Goal: Information Seeking & Learning: Learn about a topic

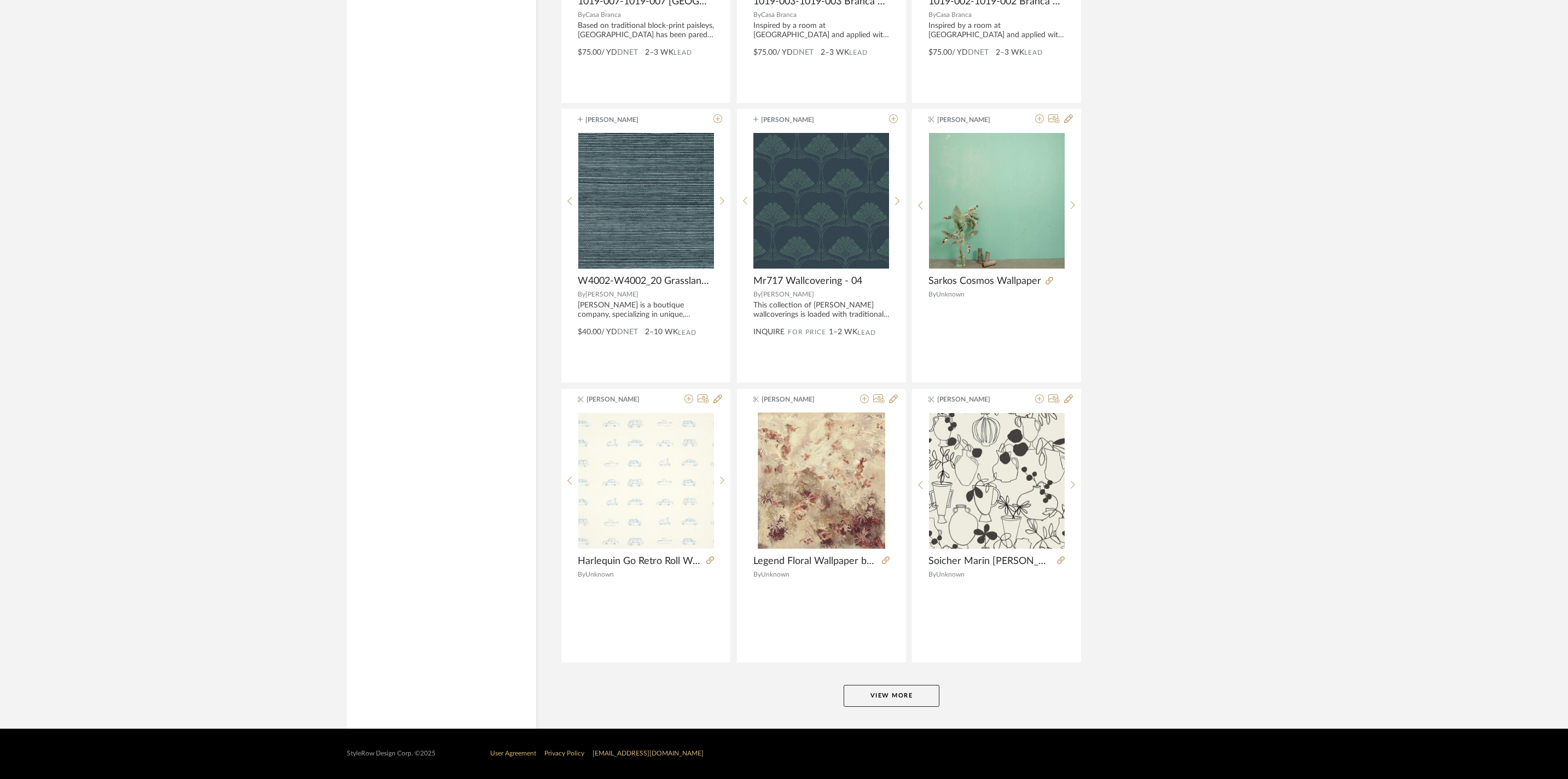
click at [906, 691] on button "View More" at bounding box center [891, 695] width 96 height 22
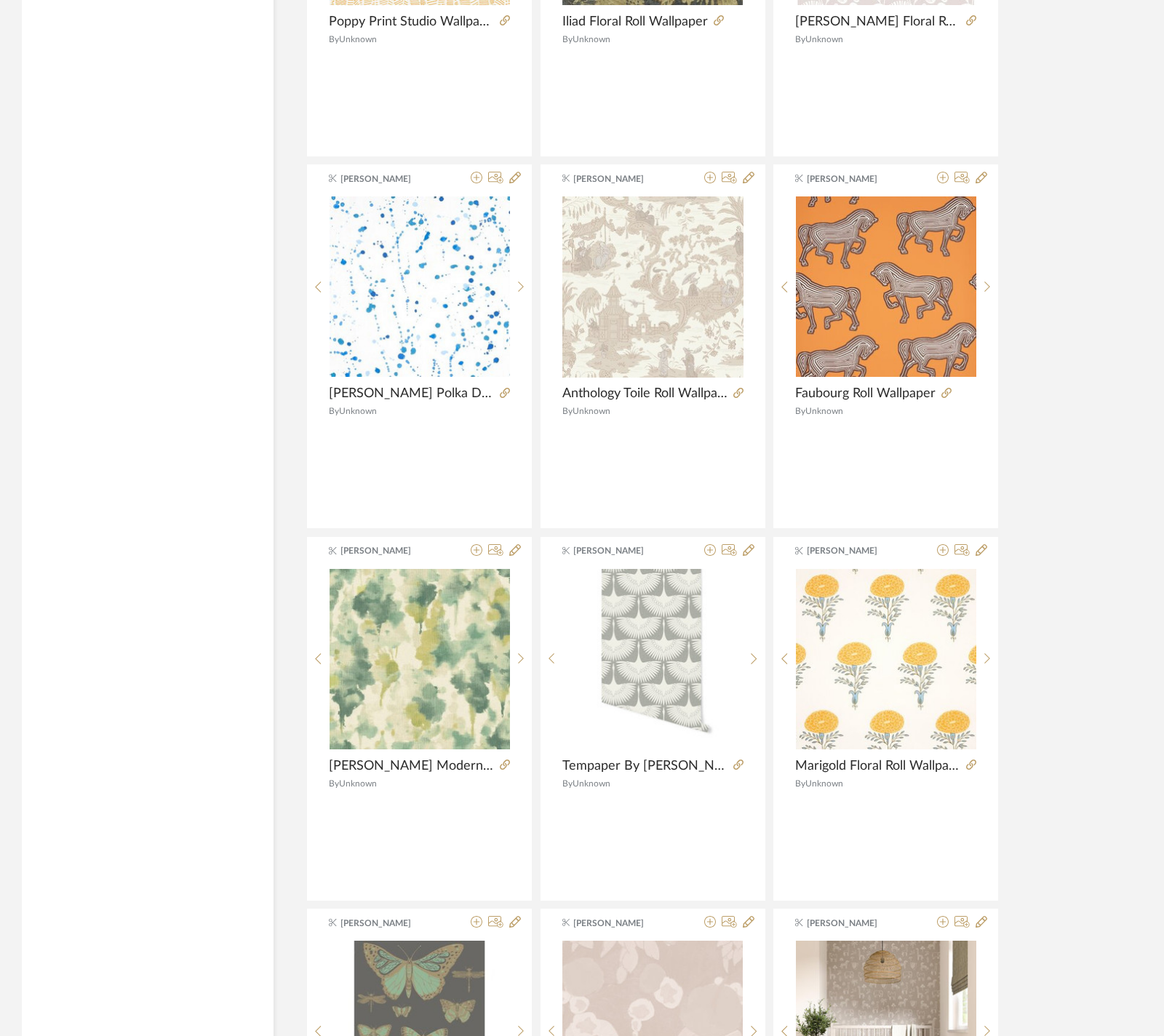
scroll to position [8416, 0]
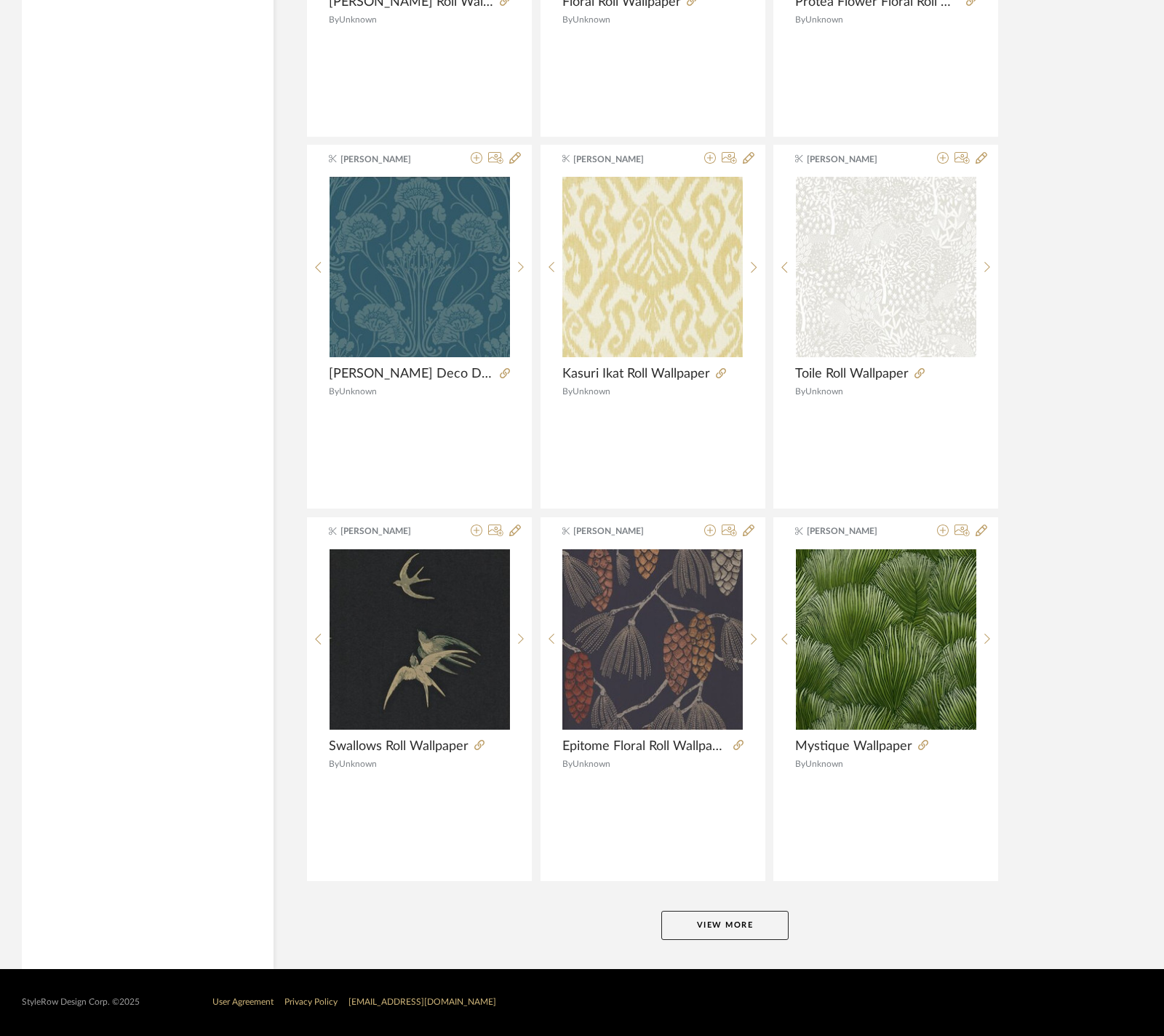
click at [759, 916] on button "View More" at bounding box center [725, 925] width 128 height 29
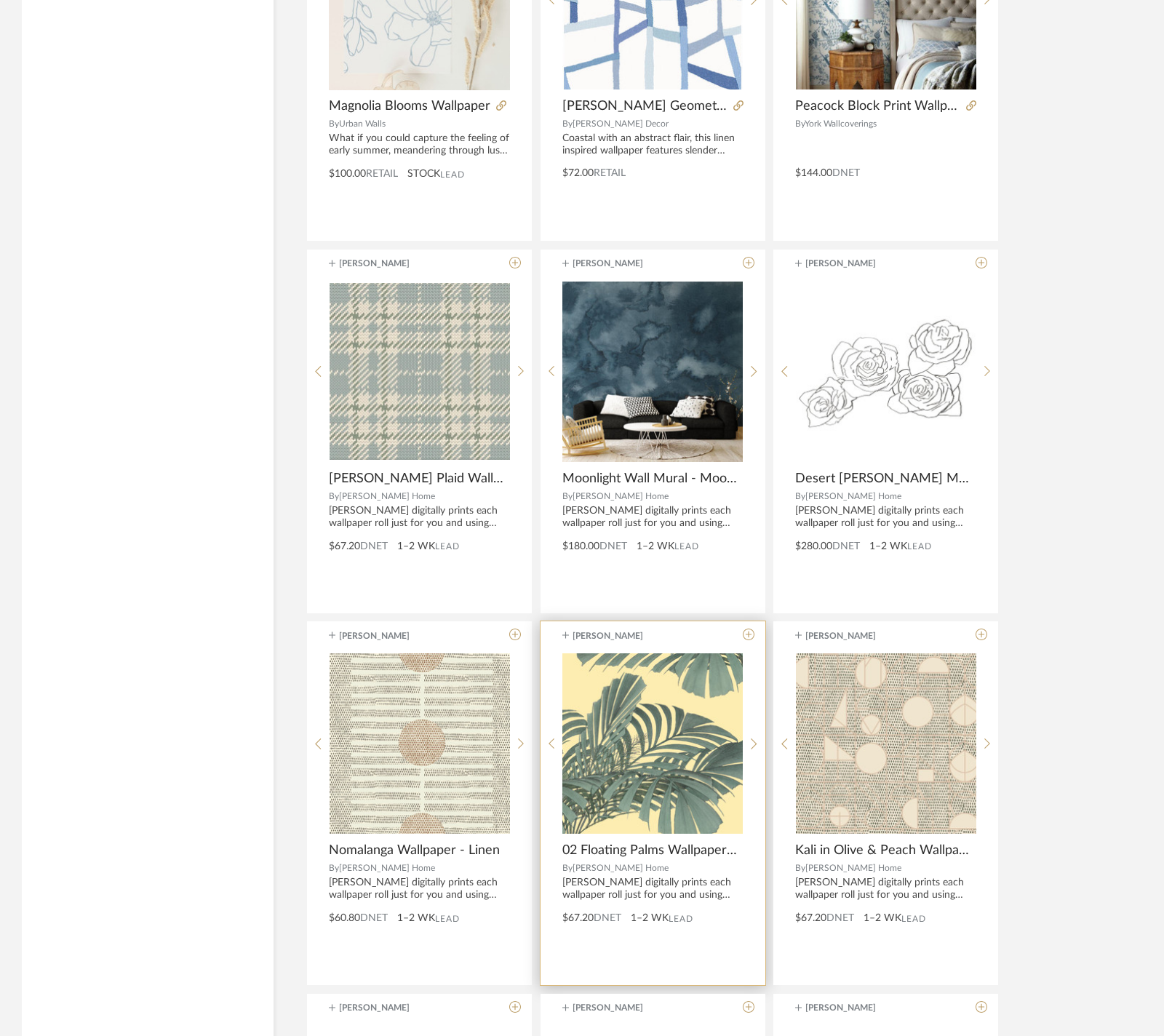
scroll to position [12898, 0]
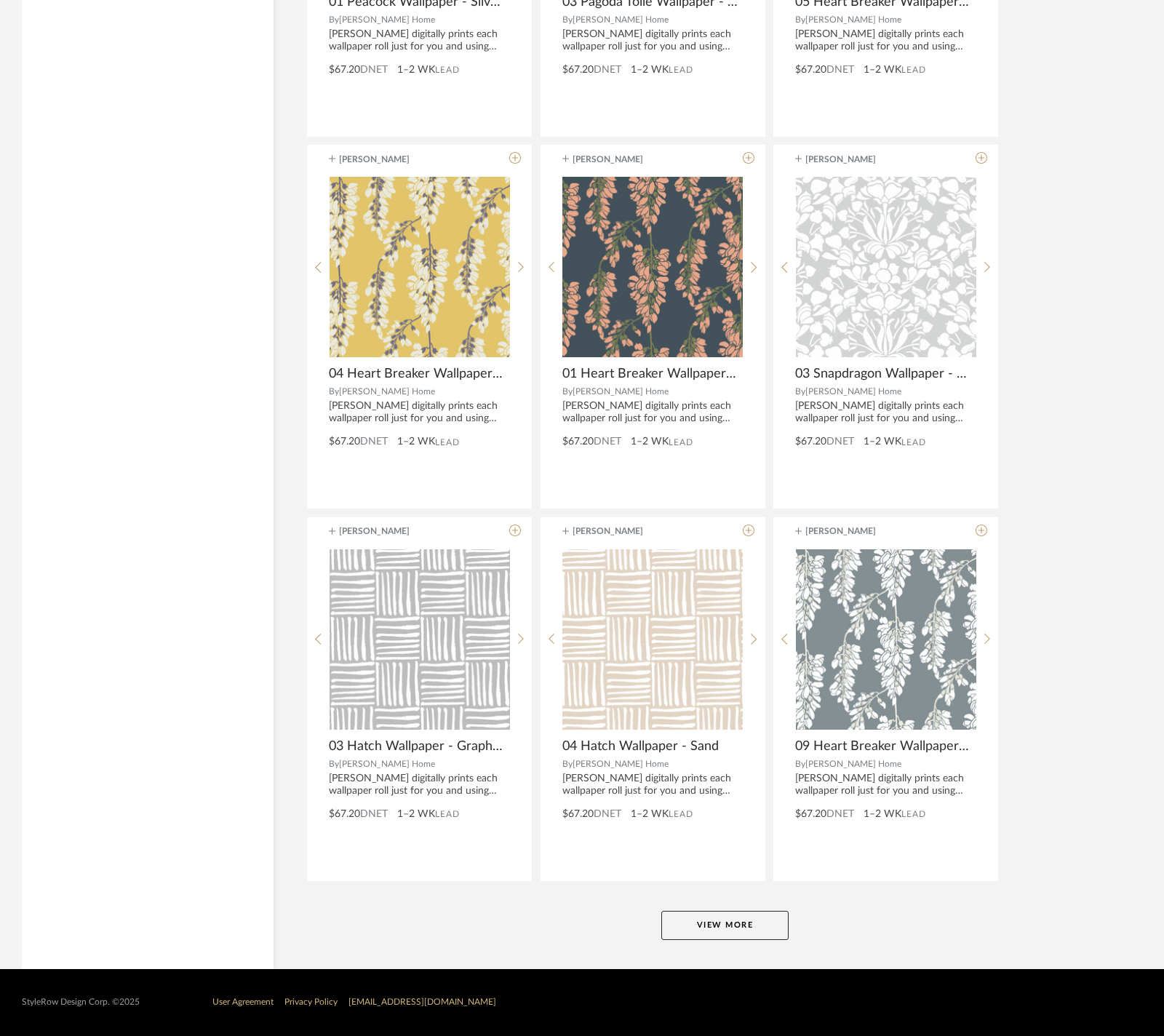
drag, startPoint x: 759, startPoint y: 916, endPoint x: 697, endPoint y: 931, distance: 63.8
click at [697, 931] on button "View More" at bounding box center [725, 925] width 128 height 29
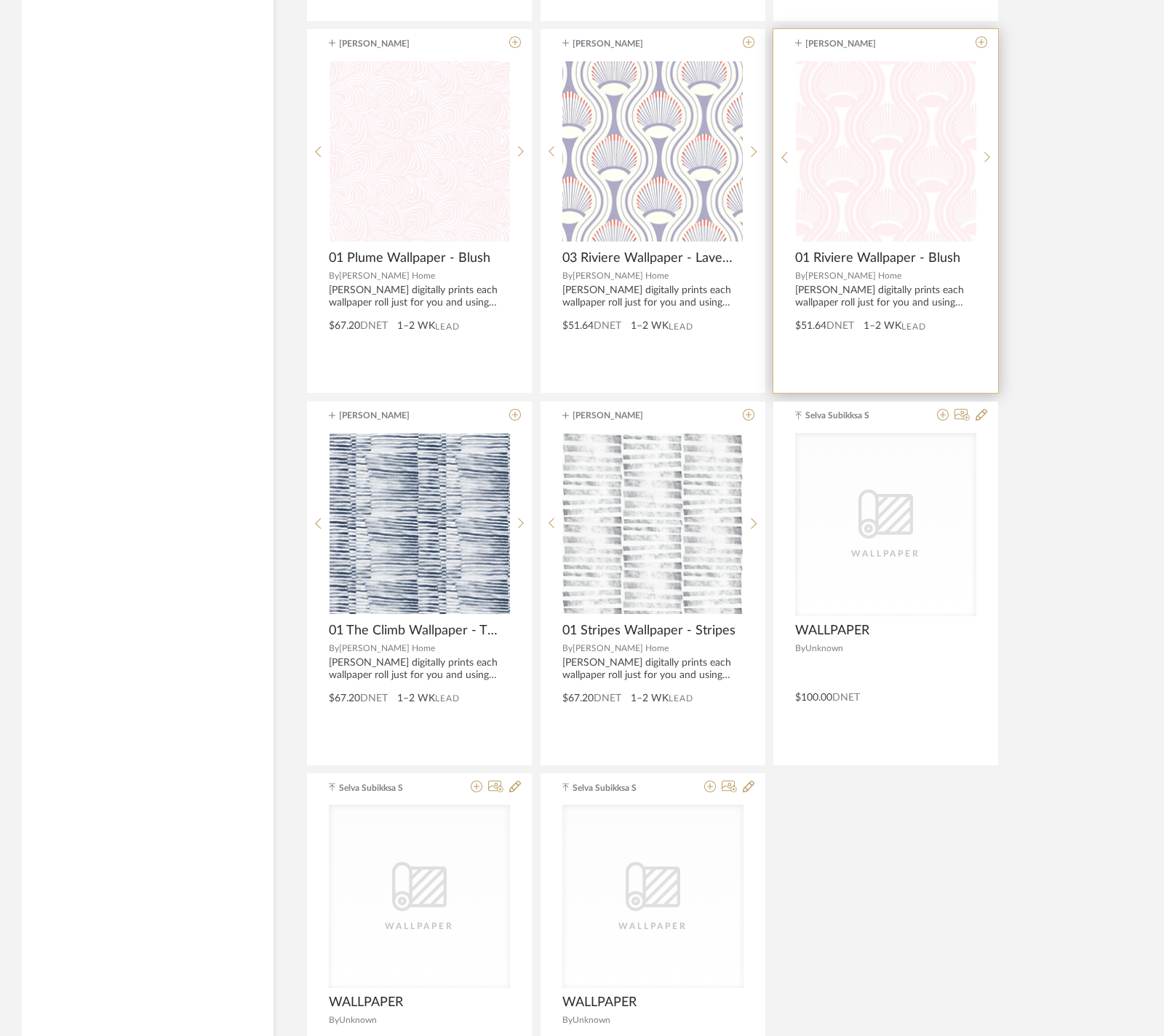
scroll to position [14707, 0]
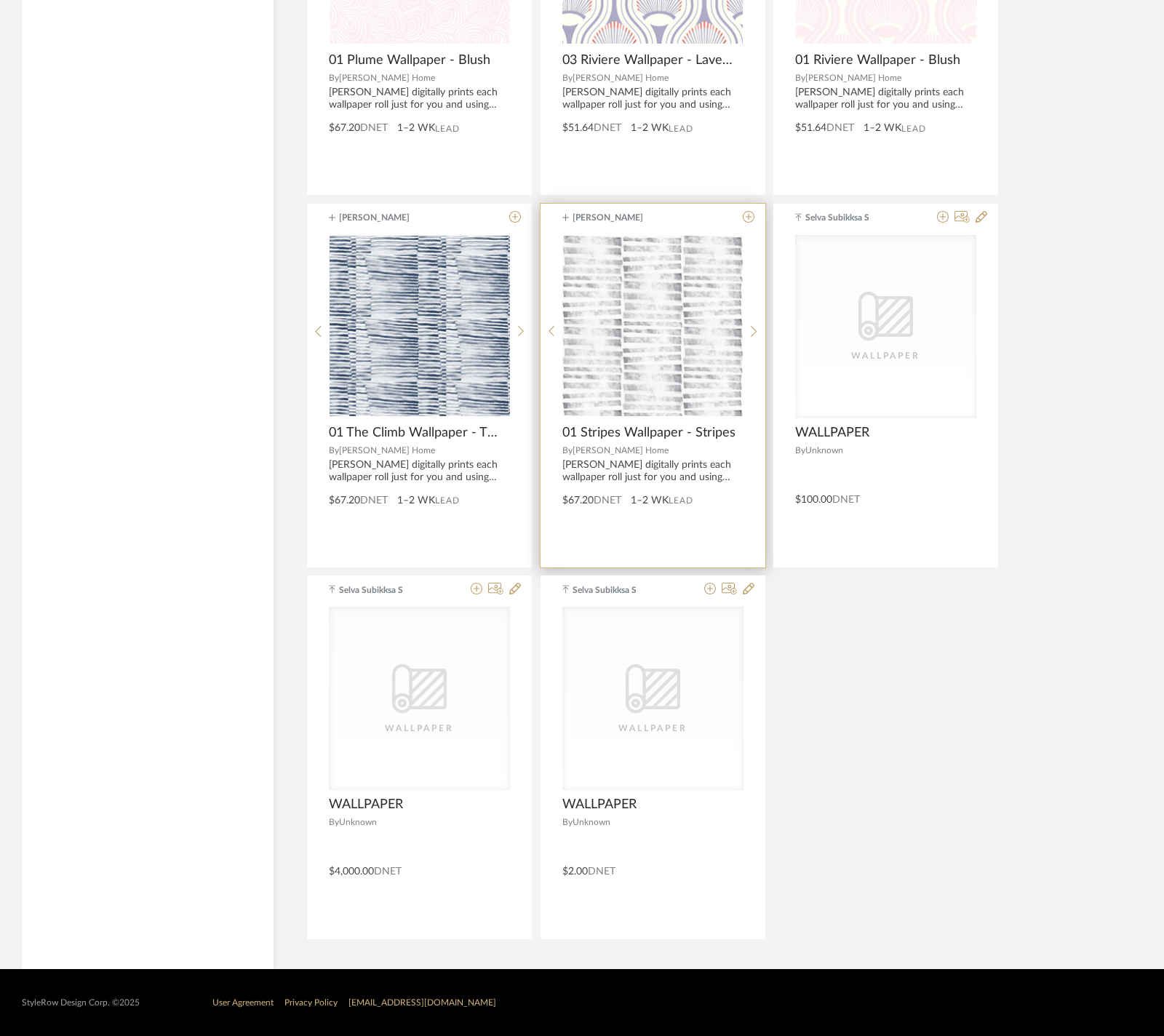
click at [665, 435] on span "01 Stripes Wallpaper - Stripes" at bounding box center [649, 432] width 174 height 16
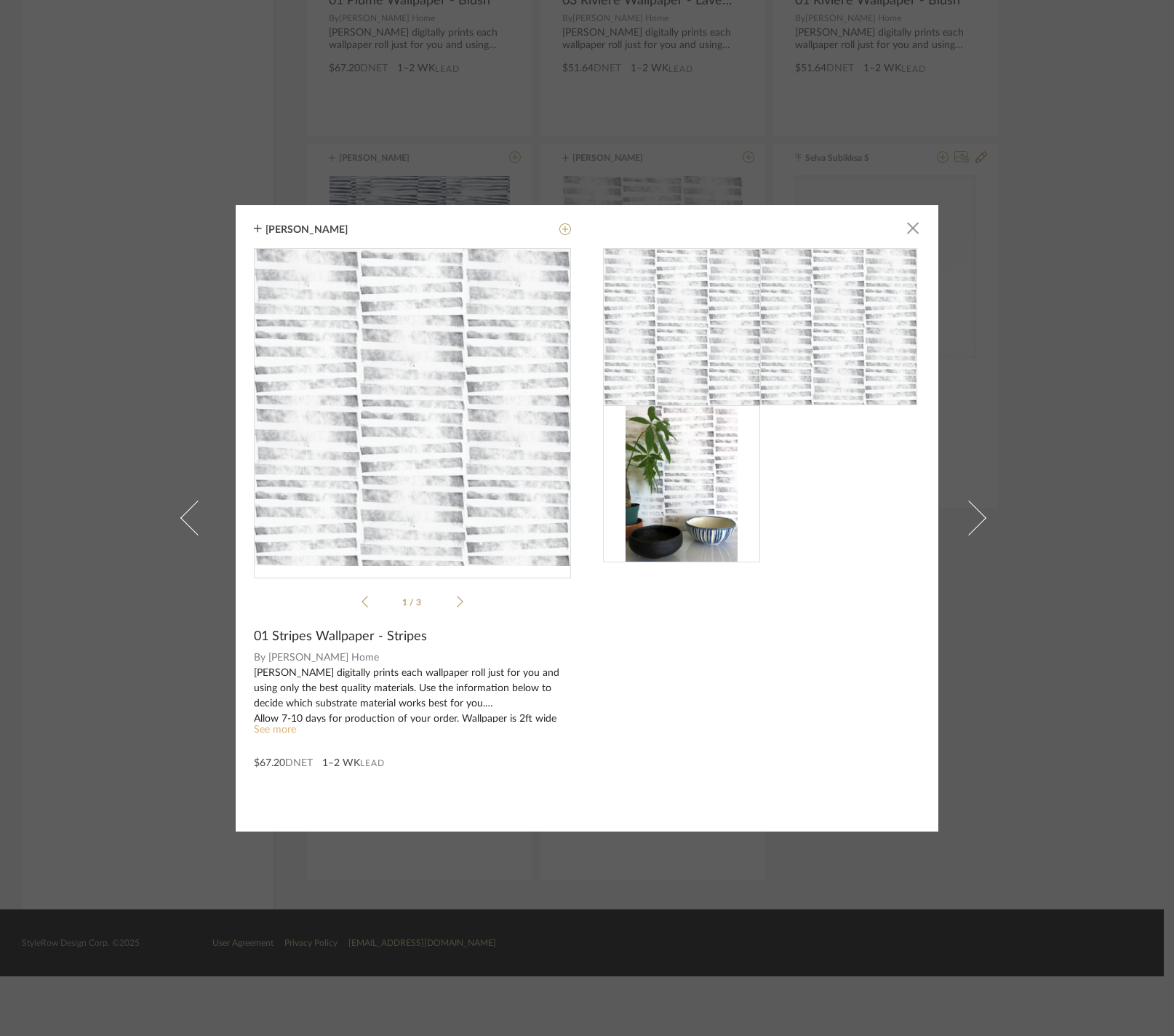
click at [294, 734] on link "See more" at bounding box center [275, 729] width 42 height 11
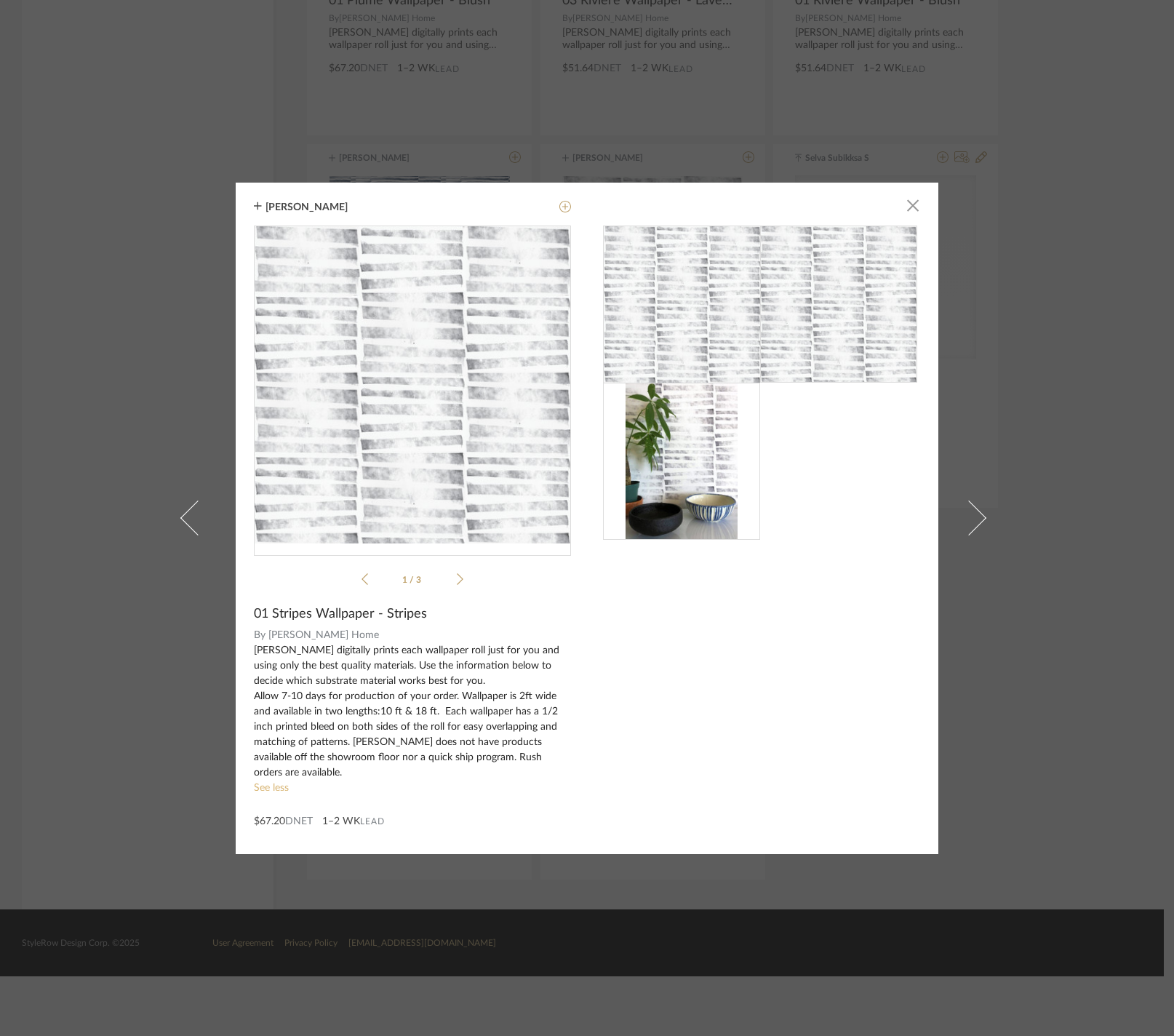
click at [276, 793] on link "See less" at bounding box center [271, 788] width 35 height 11
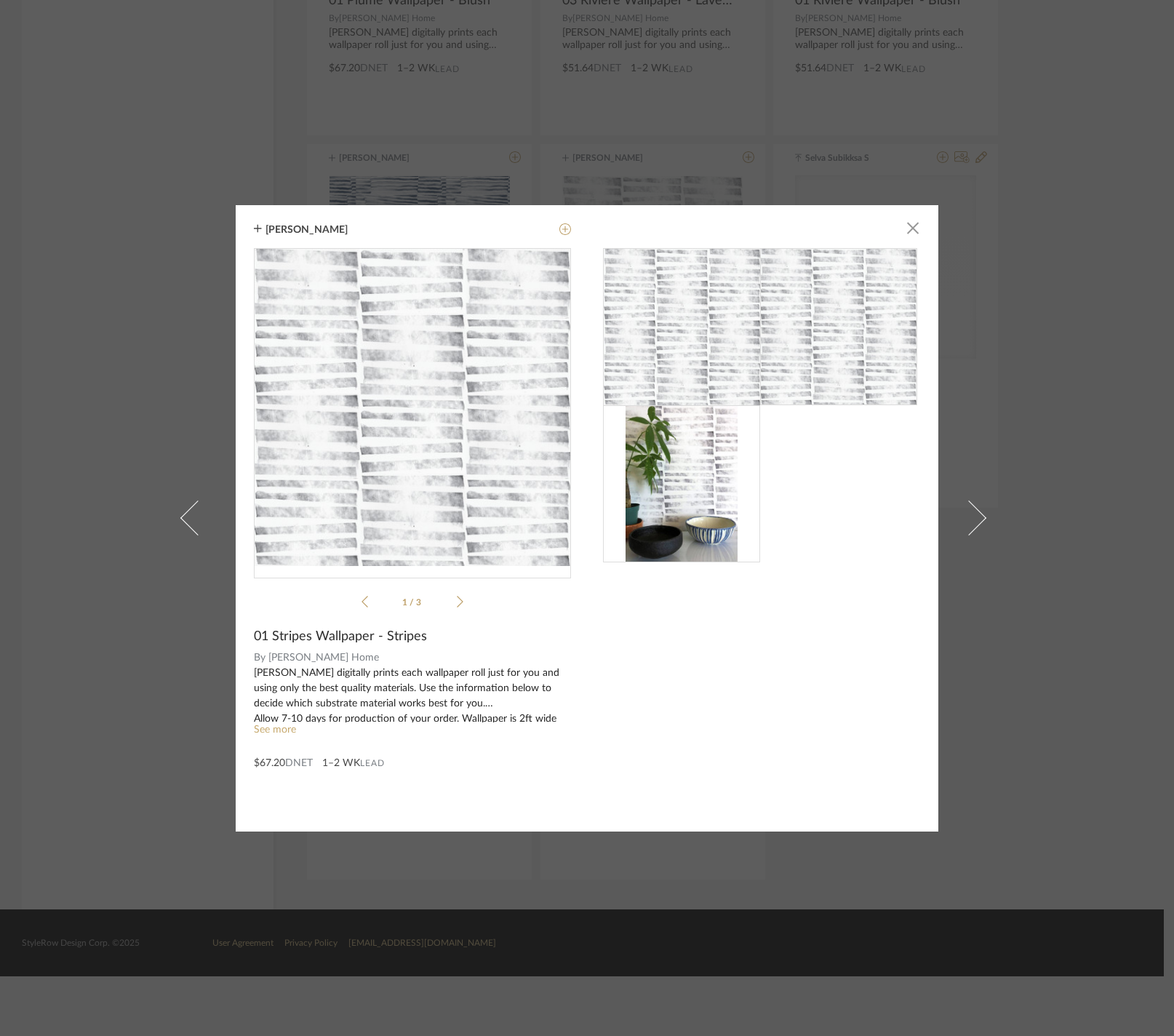
click at [1107, 627] on div "Anu Kurup × 1 / 3 01 Stripes Wallpaper - Stripes By Mitchell Black Home Mitchel…" at bounding box center [587, 518] width 1174 height 1036
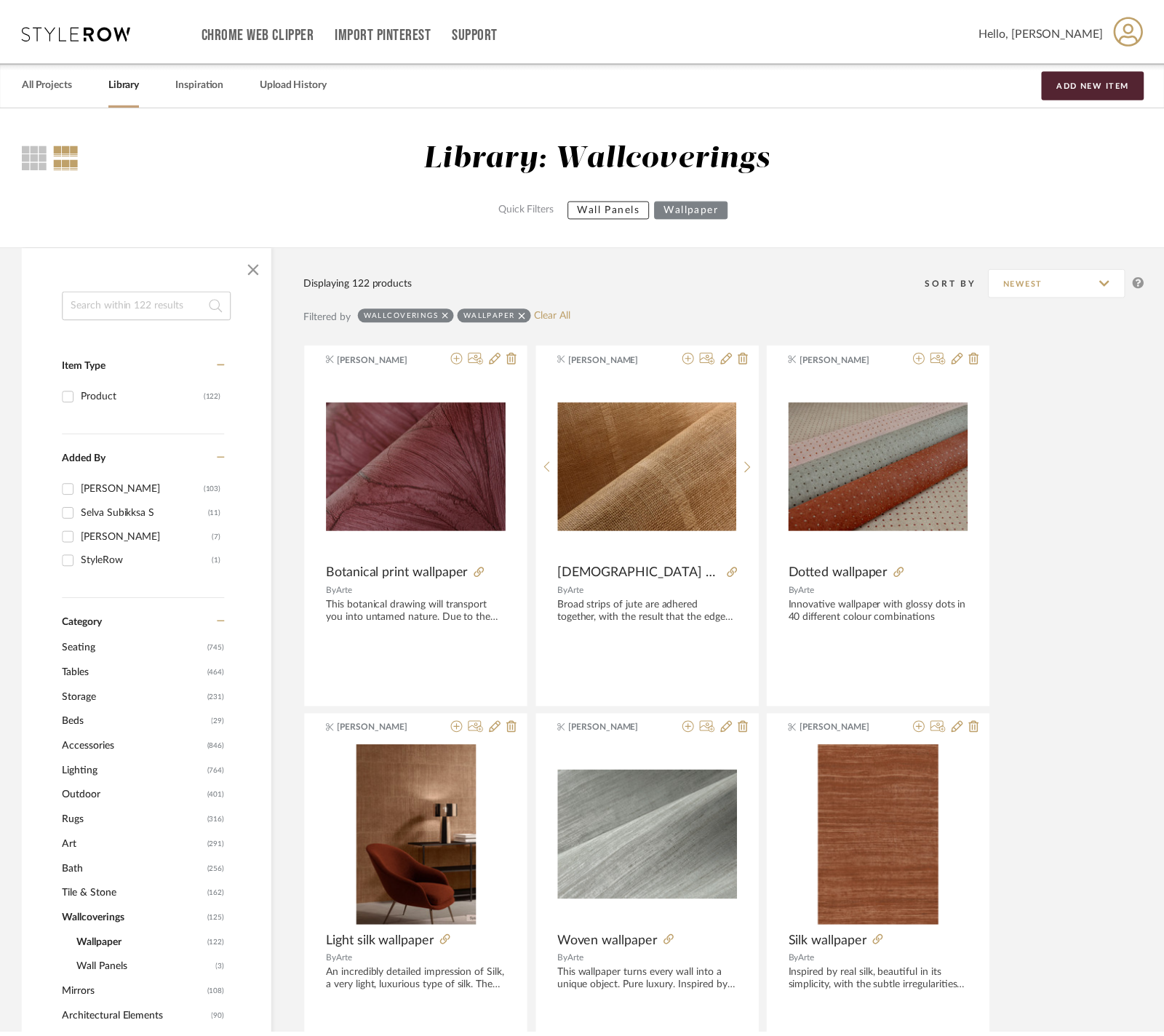
scroll to position [14707, 0]
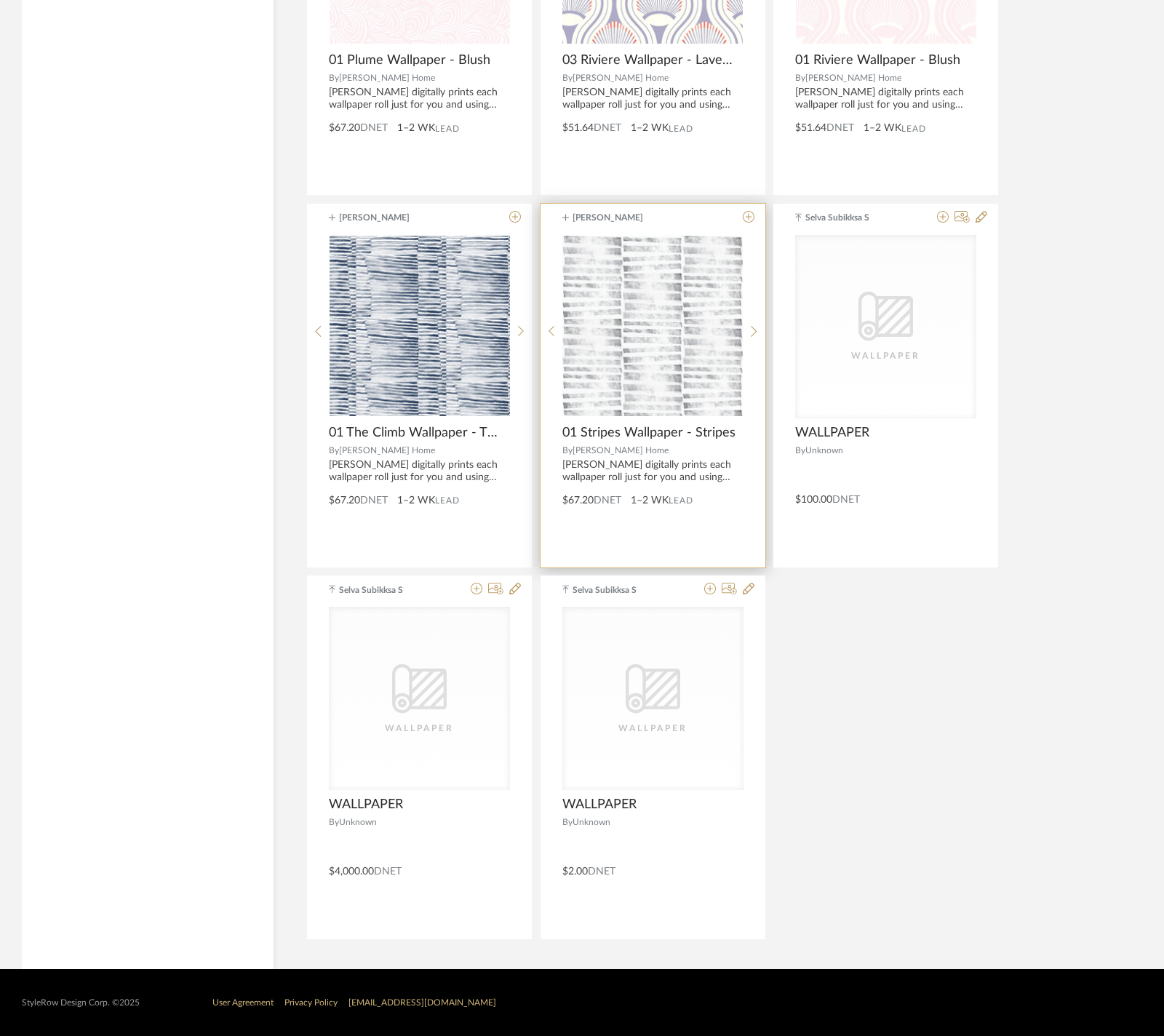
click at [681, 239] on img "0" at bounding box center [653, 326] width 180 height 180
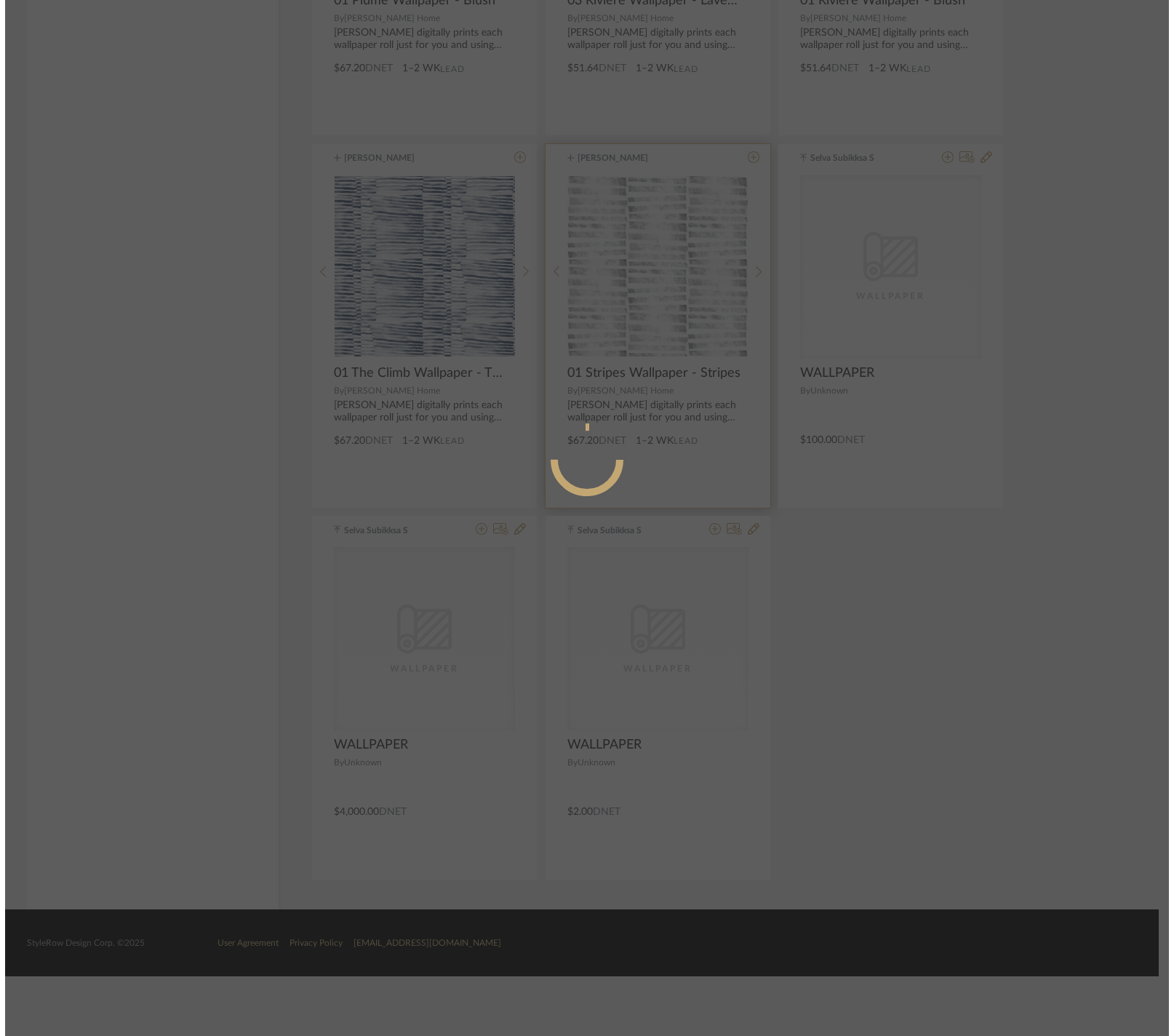
scroll to position [0, 0]
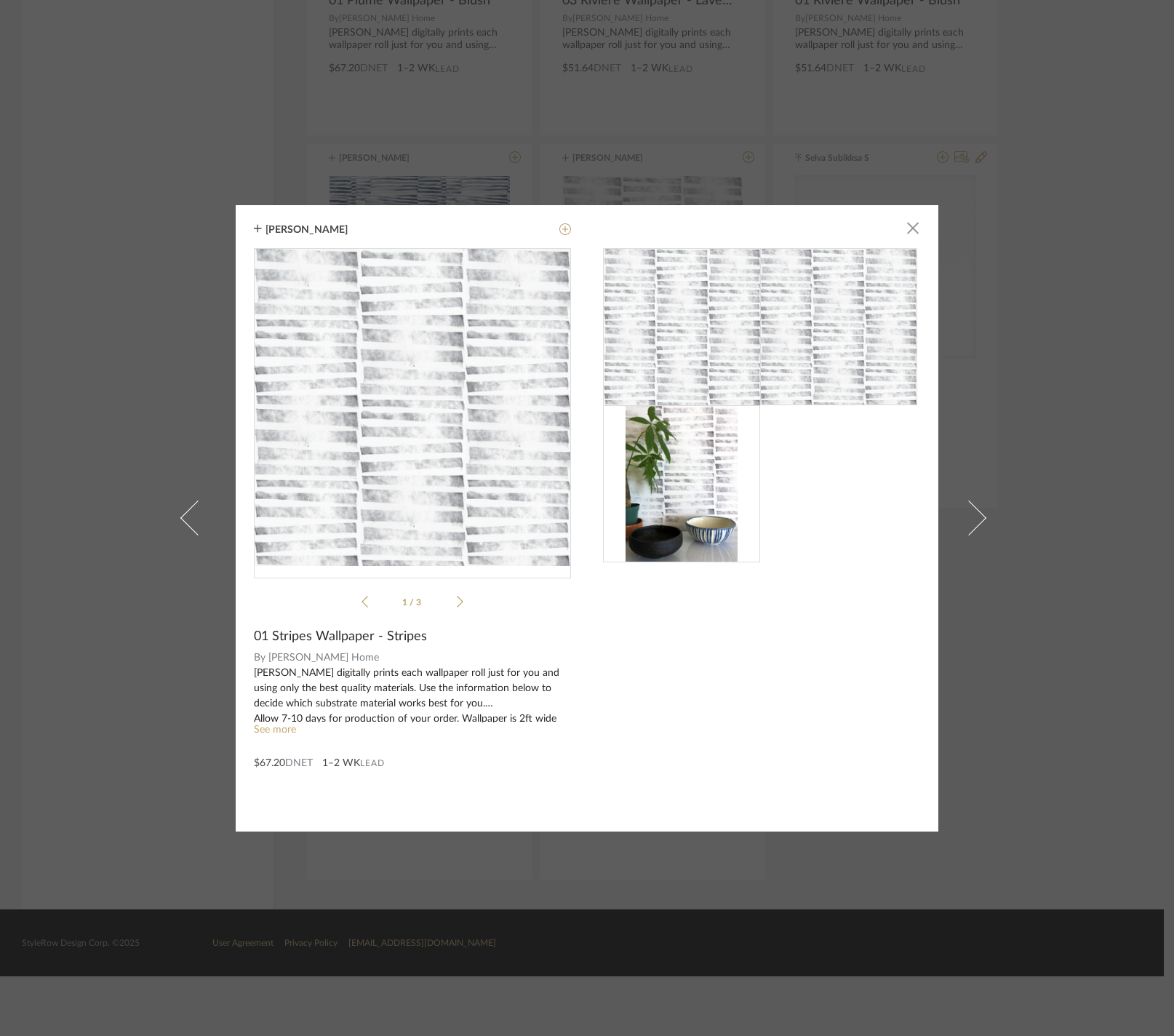
click at [457, 604] on icon at bounding box center [460, 602] width 7 height 12
click at [457, 605] on icon at bounding box center [460, 602] width 7 height 12
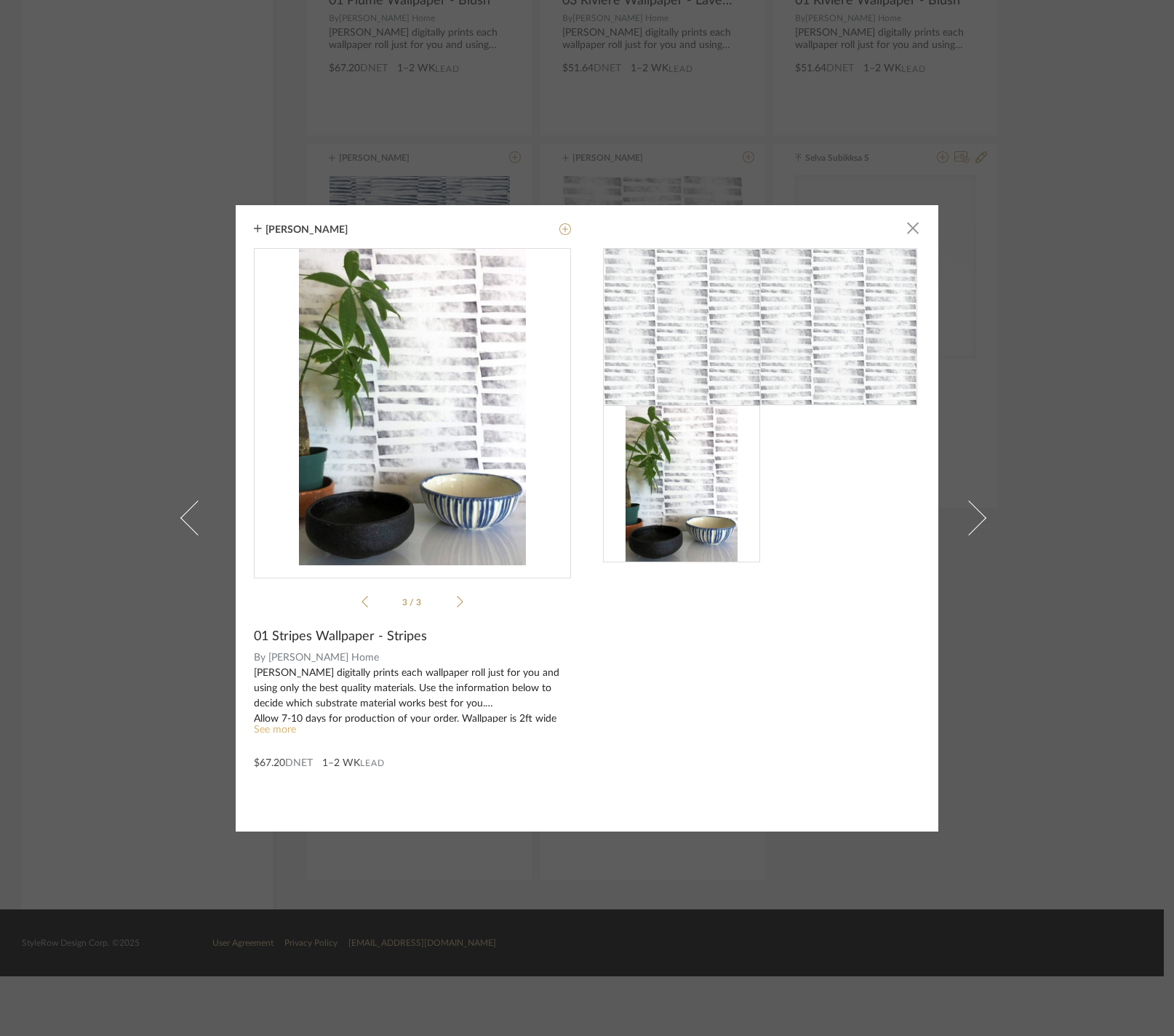
click at [288, 734] on link "See more" at bounding box center [275, 729] width 42 height 11
